Goal: Task Accomplishment & Management: Manage account settings

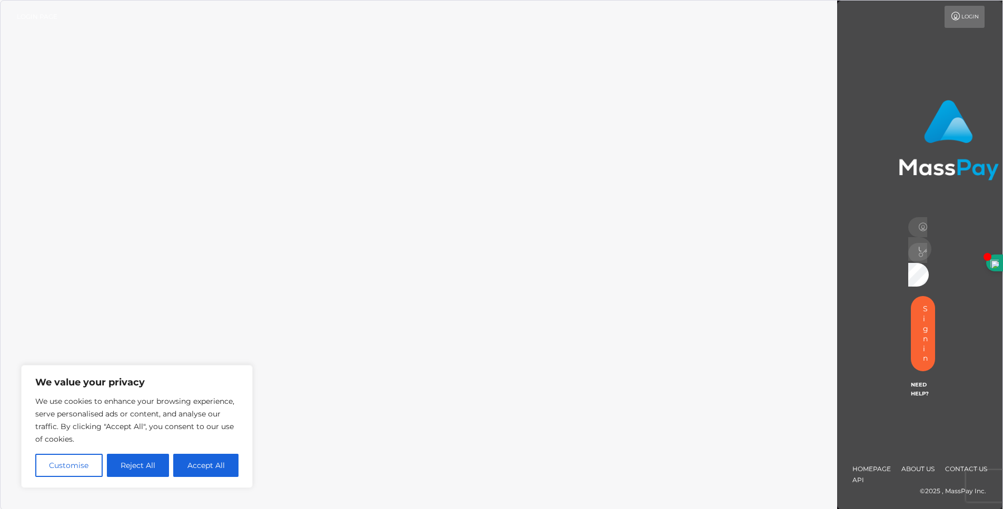
click at [962, 19] on link "Login" at bounding box center [964, 17] width 40 height 22
click at [190, 467] on button "Accept All" at bounding box center [205, 465] width 65 height 23
checkbox input "true"
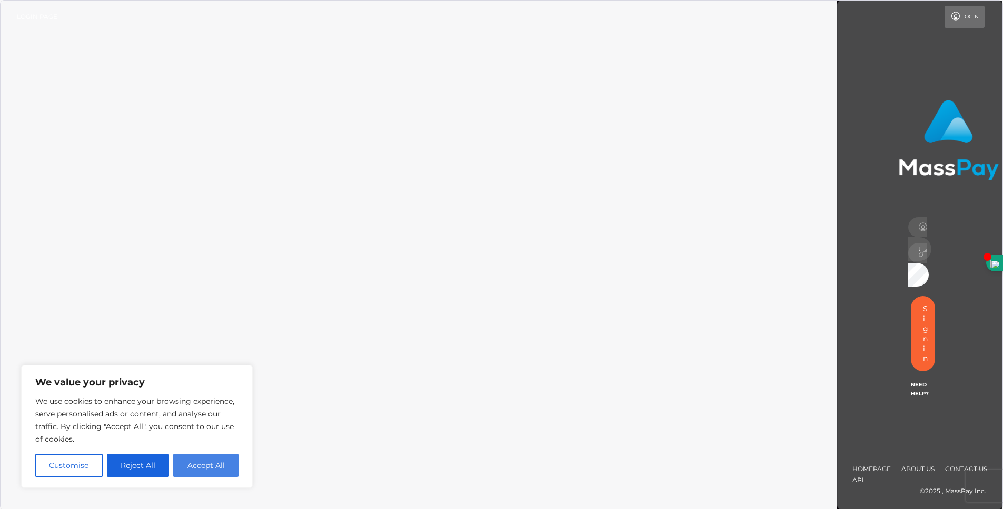
checkbox input "true"
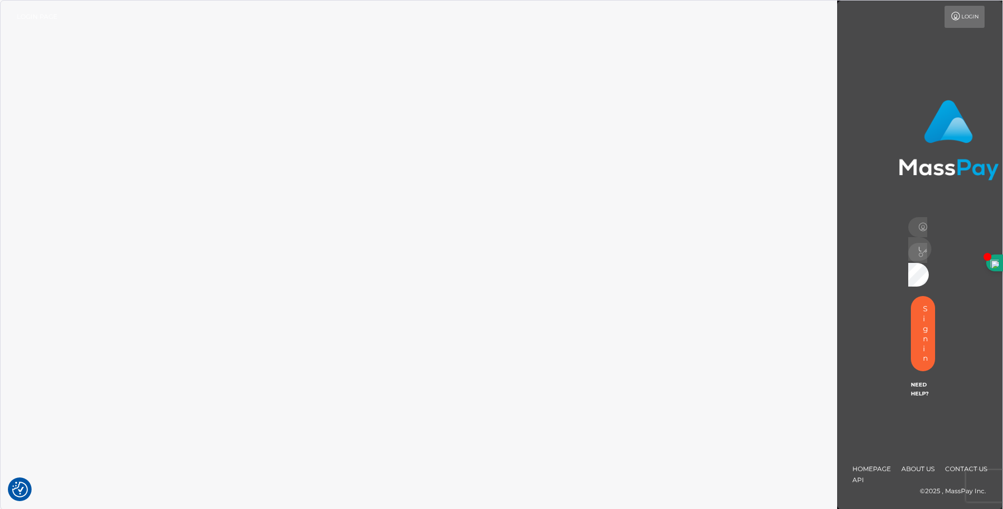
drag, startPoint x: 918, startPoint y: 244, endPoint x: 911, endPoint y: 252, distance: 10.8
click at [918, 244] on div at bounding box center [917, 253] width 19 height 20
click at [915, 251] on div at bounding box center [917, 253] width 19 height 20
click at [920, 340] on button "Sign in" at bounding box center [922, 333] width 24 height 75
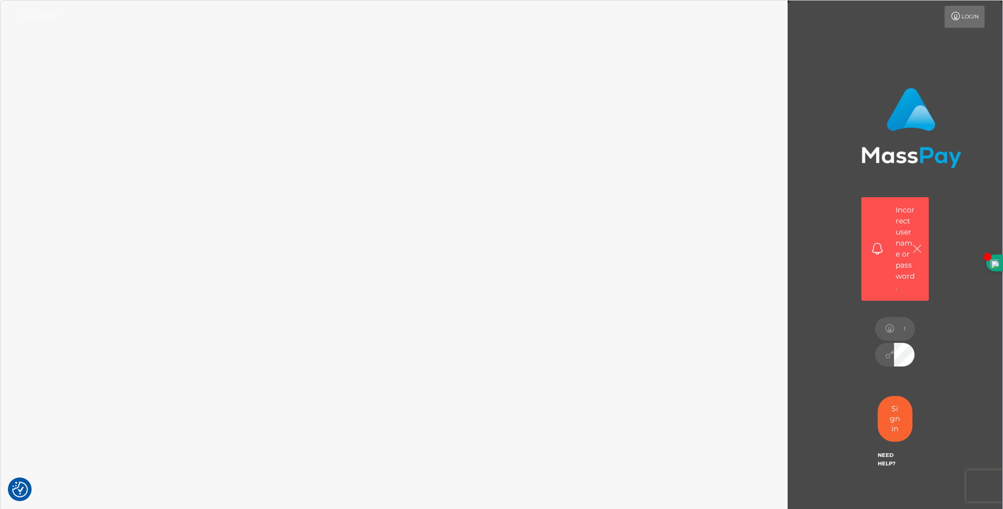
click at [911, 249] on icon "button" at bounding box center [916, 249] width 11 height 11
click at [894, 334] on input "text" at bounding box center [904, 329] width 21 height 24
type input "anisd"
